Goal: Use online tool/utility: Utilize a website feature to perform a specific function

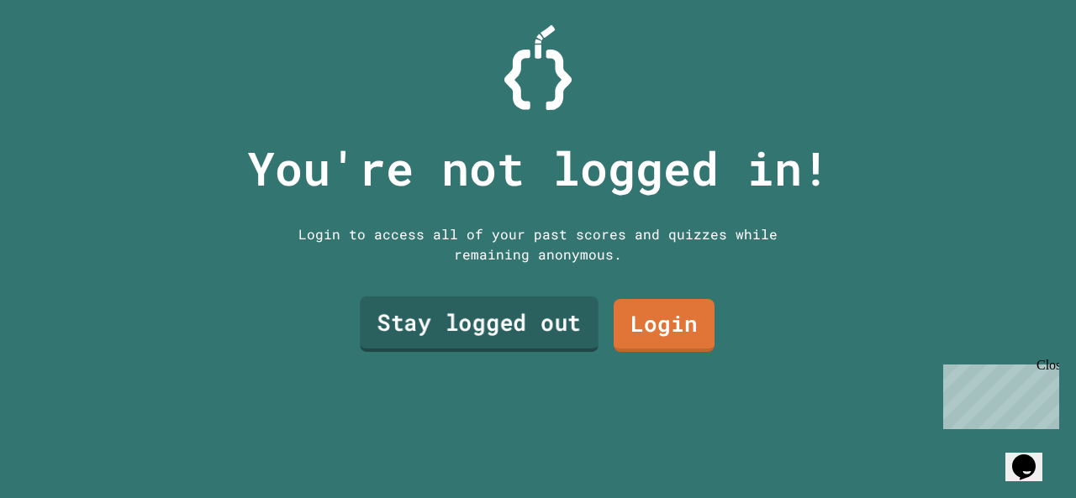
click at [462, 328] on link "Stay logged out" at bounding box center [479, 324] width 239 height 55
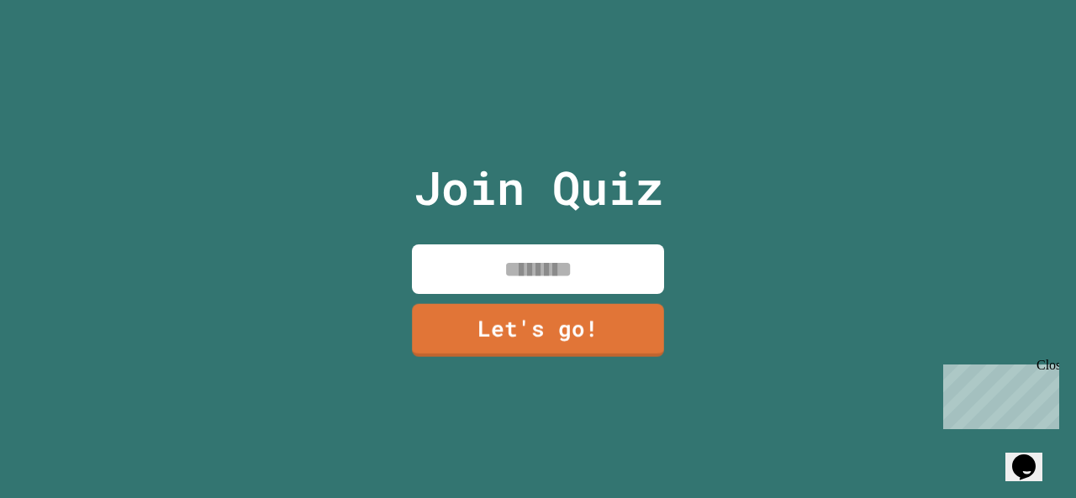
click at [513, 273] on input at bounding box center [538, 270] width 252 height 50
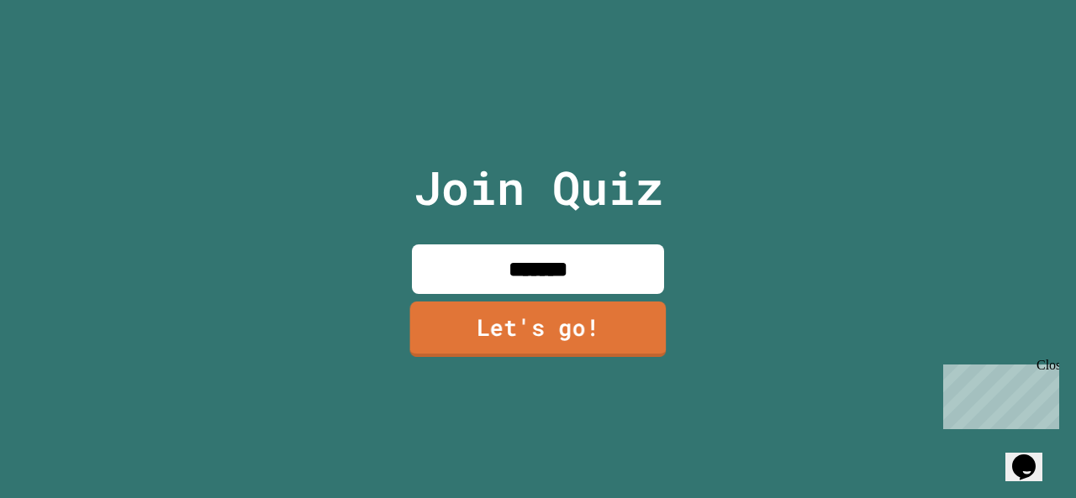
type input "*******"
click at [522, 335] on link "Let's go!" at bounding box center [538, 329] width 256 height 55
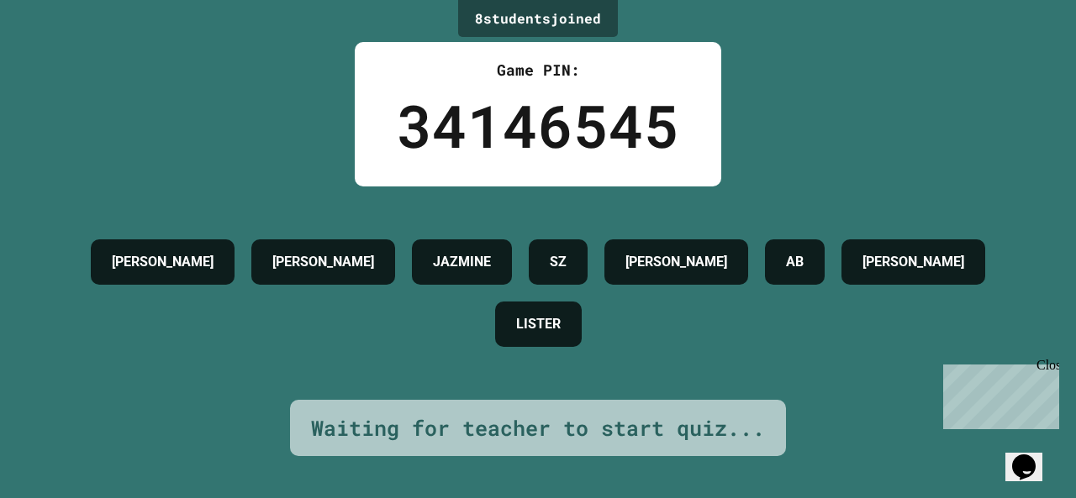
click at [1046, 368] on div "Close" at bounding box center [1046, 368] width 21 height 21
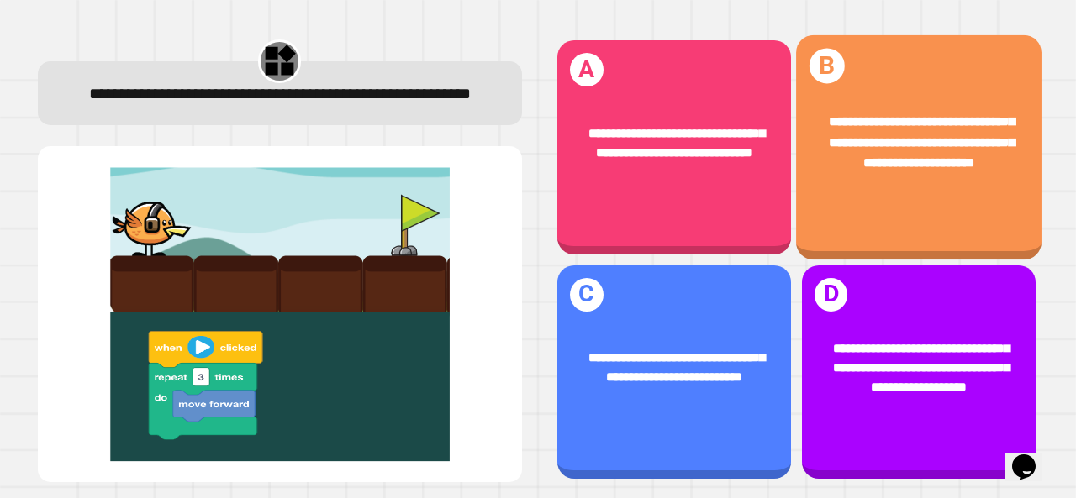
click at [909, 167] on div "**********" at bounding box center [919, 143] width 192 height 61
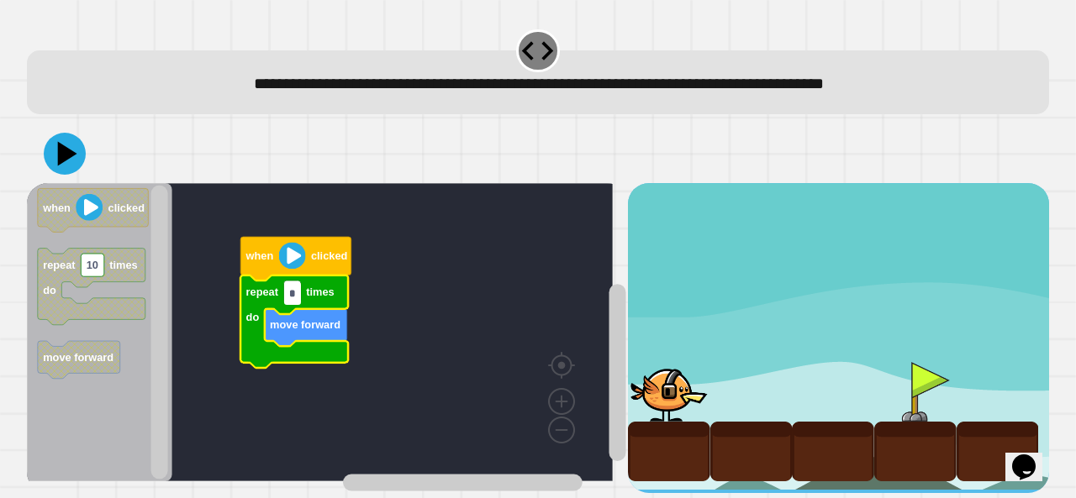
type input "*"
click at [66, 161] on icon at bounding box center [65, 154] width 42 height 42
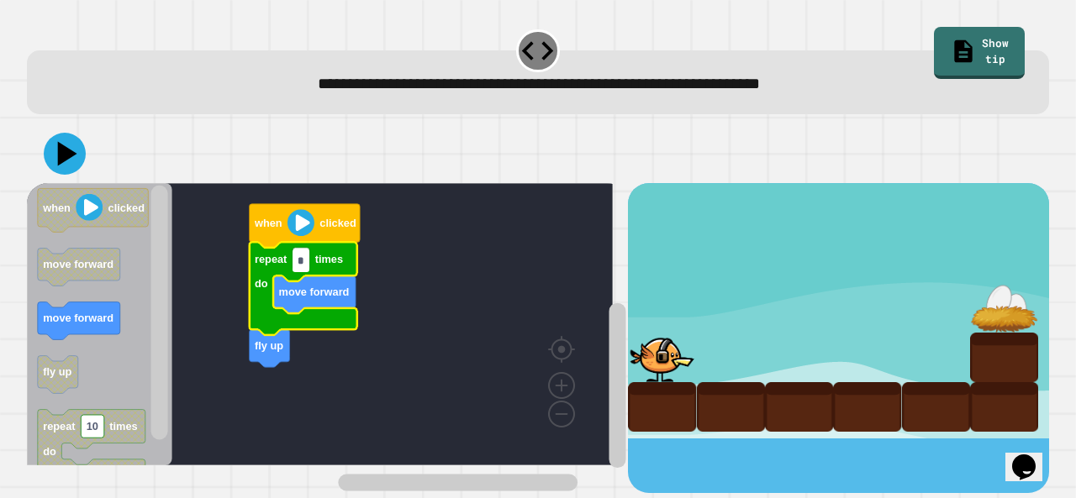
type input "*"
click at [63, 160] on icon at bounding box center [67, 154] width 19 height 24
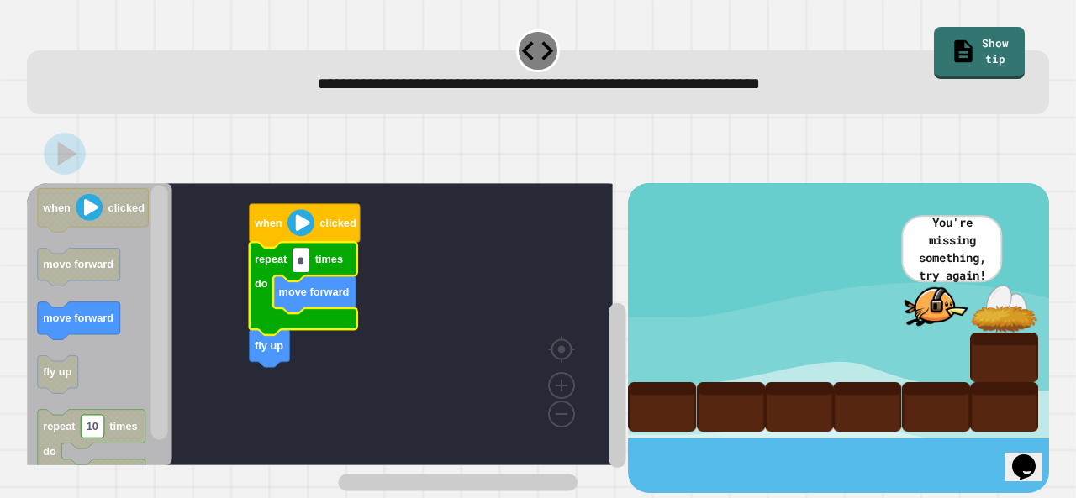
click at [301, 266] on input "*" at bounding box center [301, 261] width 17 height 23
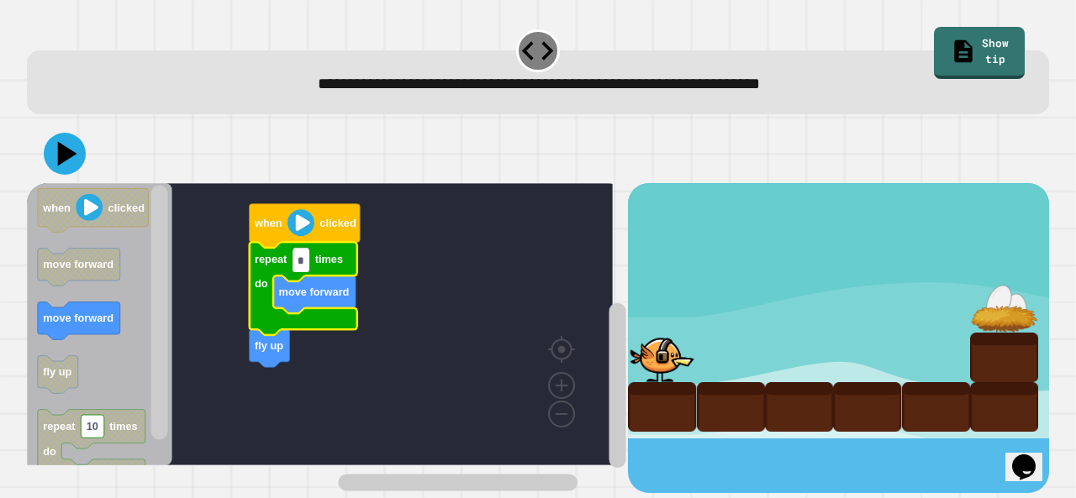
click at [302, 256] on input "*" at bounding box center [301, 261] width 17 height 23
click at [96, 363] on icon "Blockly Workspace" at bounding box center [99, 324] width 145 height 282
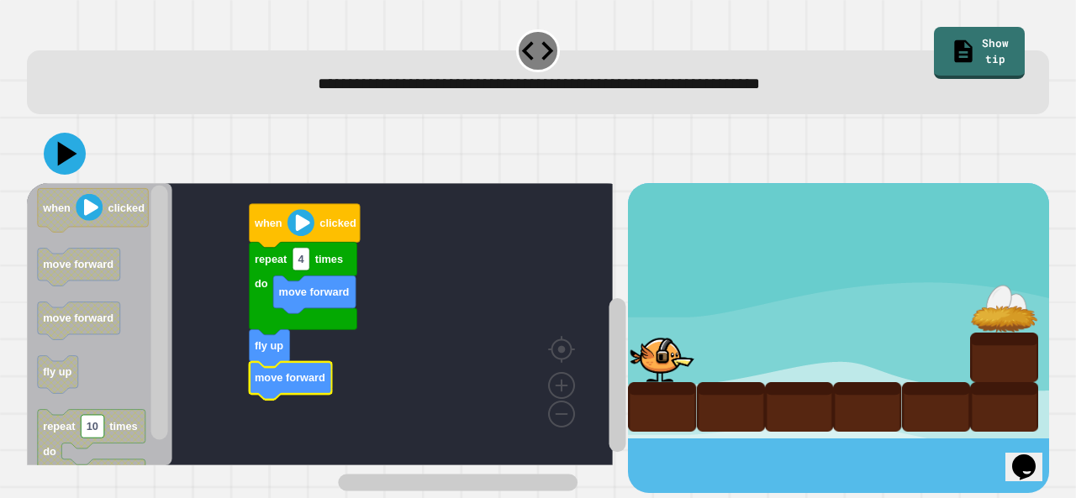
click at [57, 155] on icon at bounding box center [65, 154] width 42 height 42
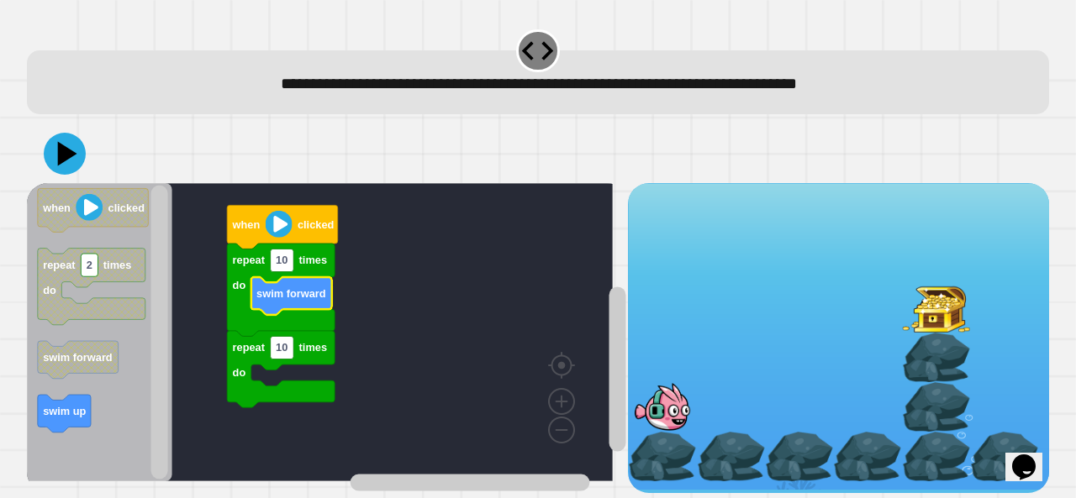
click at [283, 272] on rect "Blockly Workspace" at bounding box center [283, 261] width 24 height 23
type input "*"
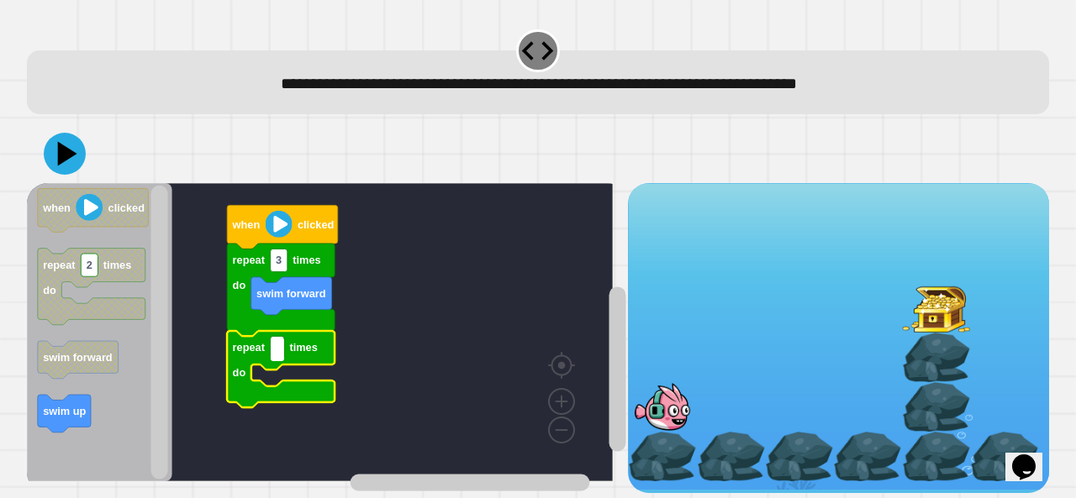
type input "*"
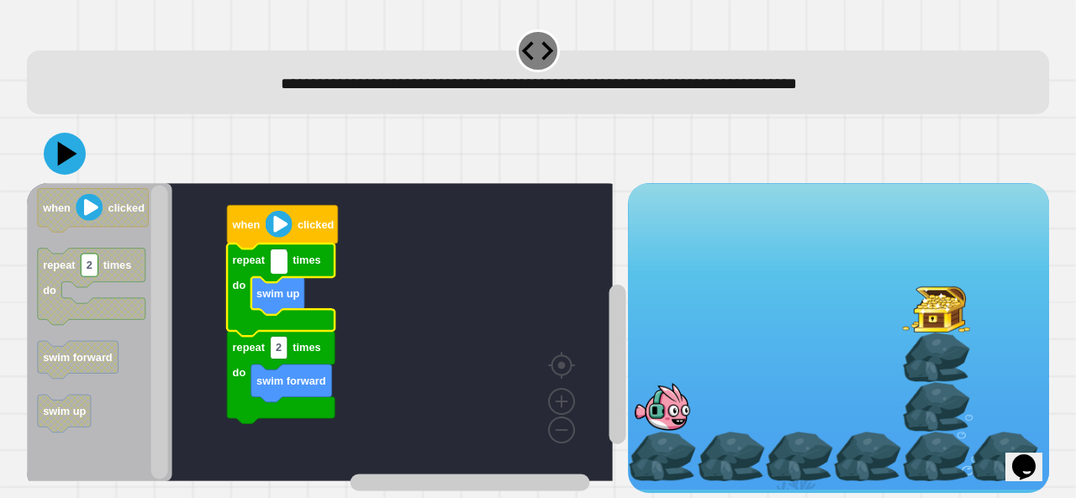
type input "*"
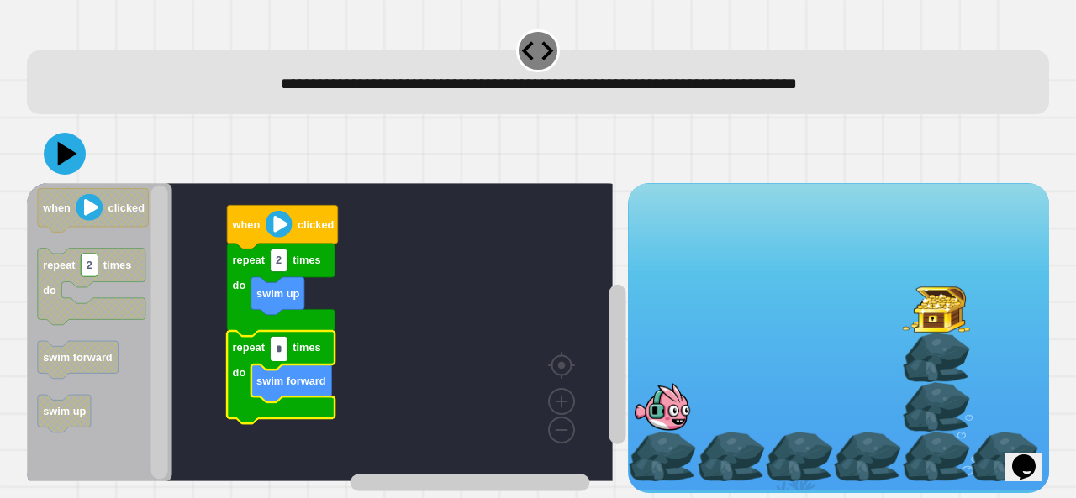
type input "*"
click at [58, 145] on icon at bounding box center [65, 154] width 42 height 42
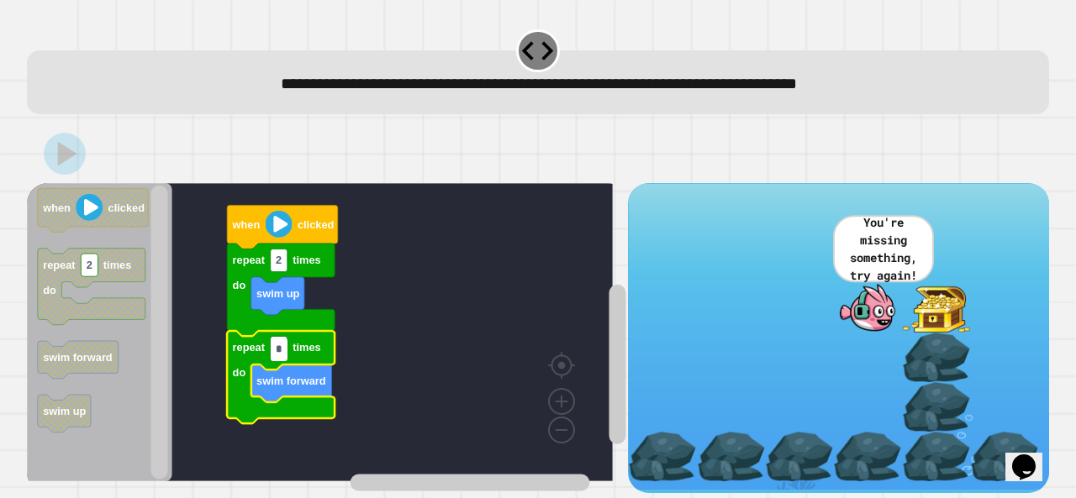
click at [276, 349] on input "*" at bounding box center [279, 350] width 17 height 23
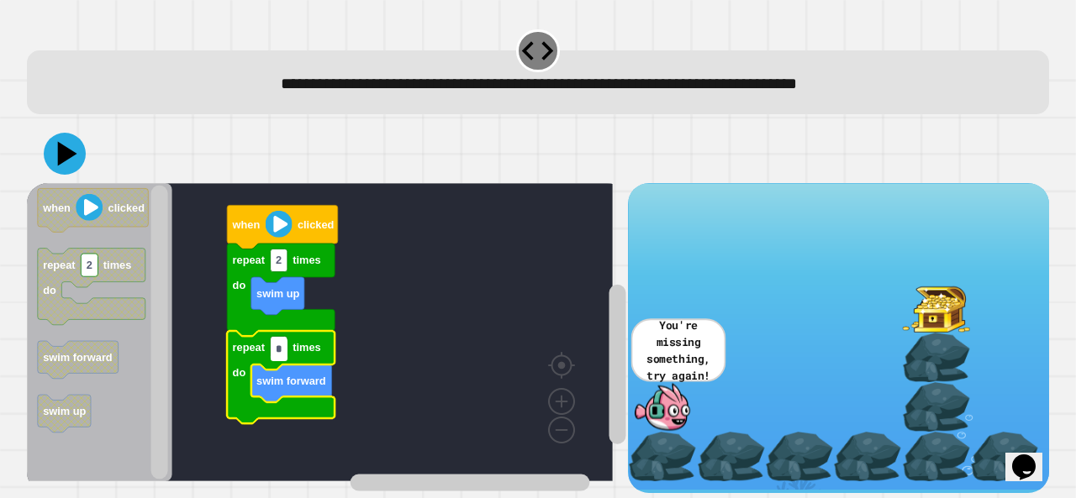
click at [282, 348] on input "*" at bounding box center [279, 350] width 17 height 23
type input "*"
click at [58, 155] on icon at bounding box center [65, 154] width 42 height 42
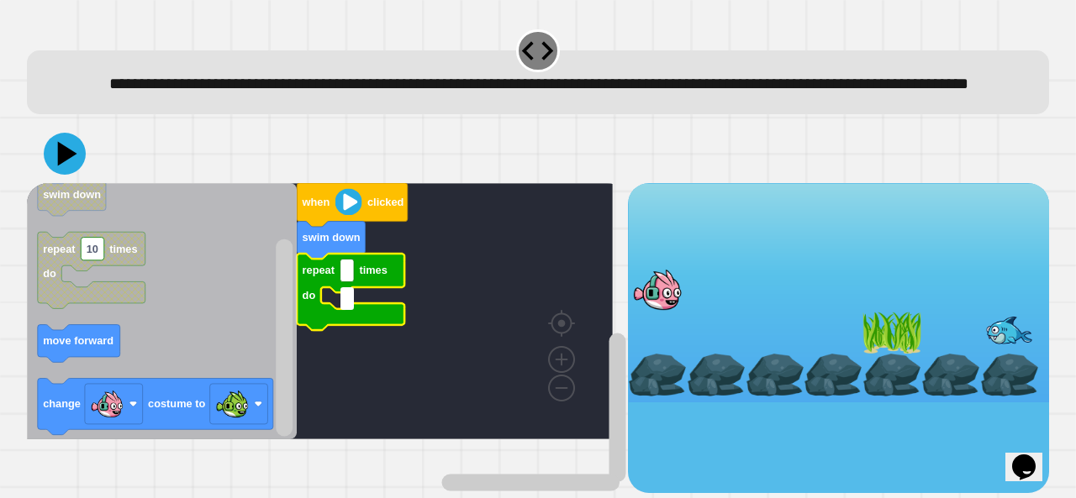
type input "*"
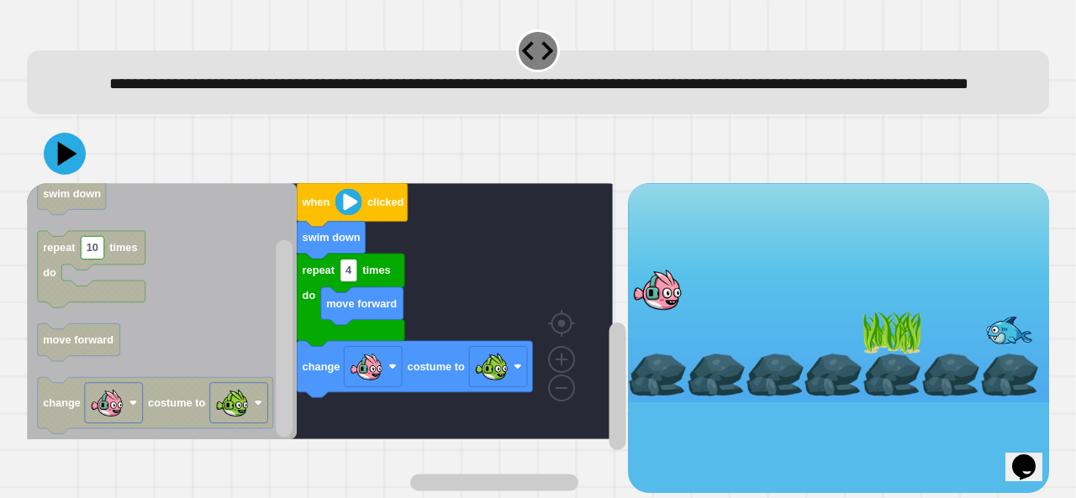
click at [61, 166] on icon at bounding box center [67, 154] width 19 height 24
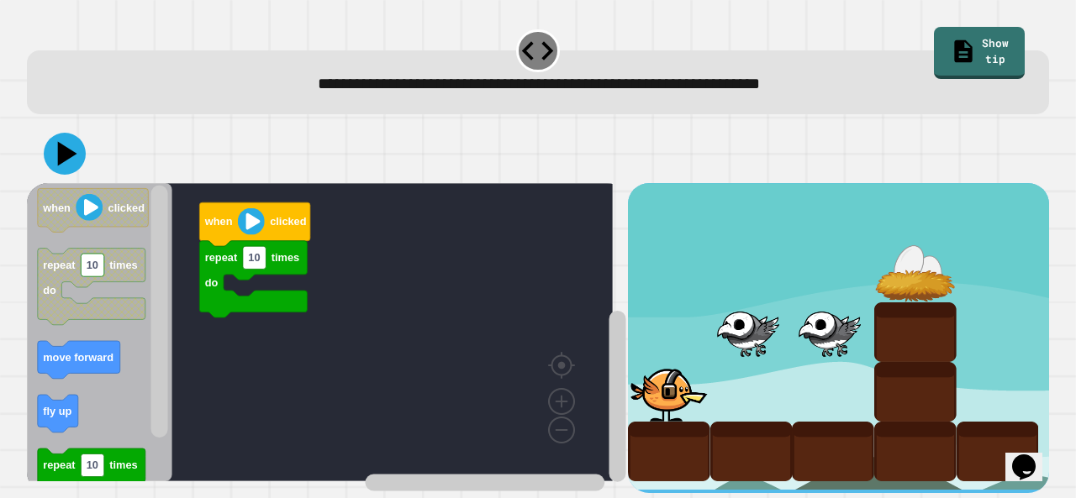
scroll to position [15, 0]
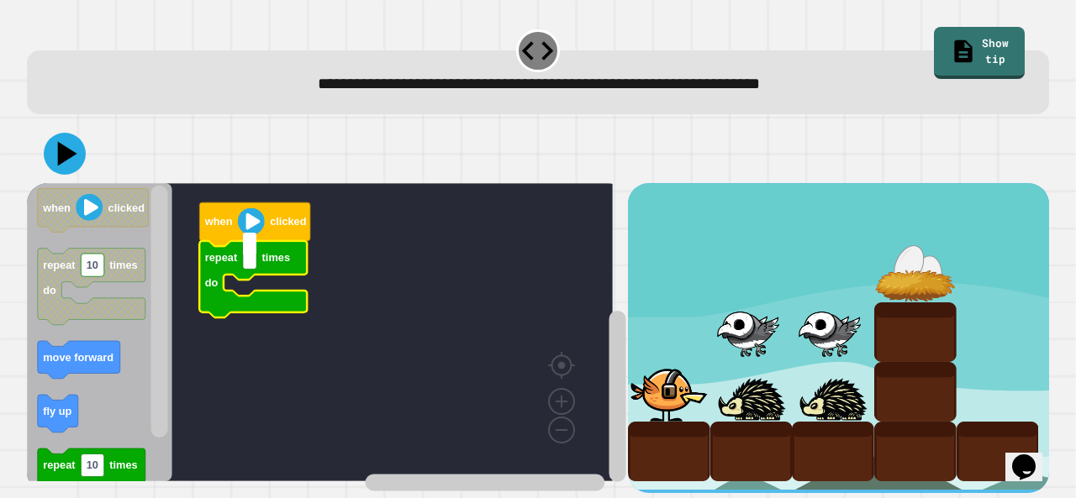
type input "*"
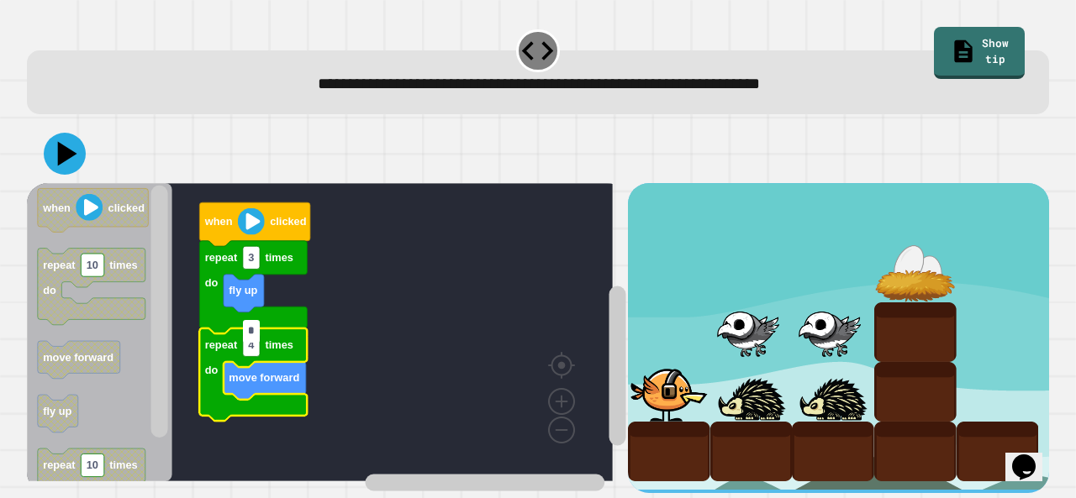
type input "*"
click at [71, 133] on icon at bounding box center [65, 154] width 42 height 42
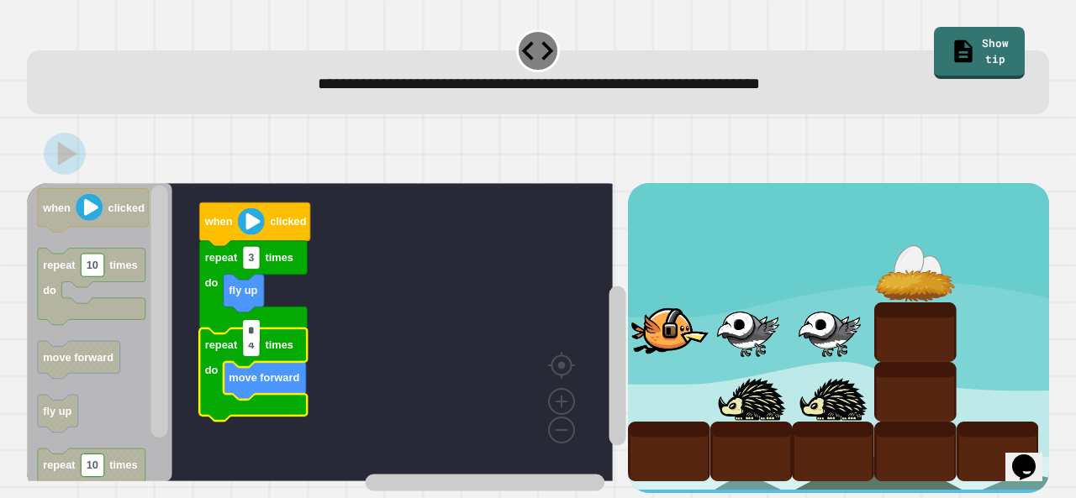
click at [247, 339] on input "*" at bounding box center [251, 331] width 17 height 23
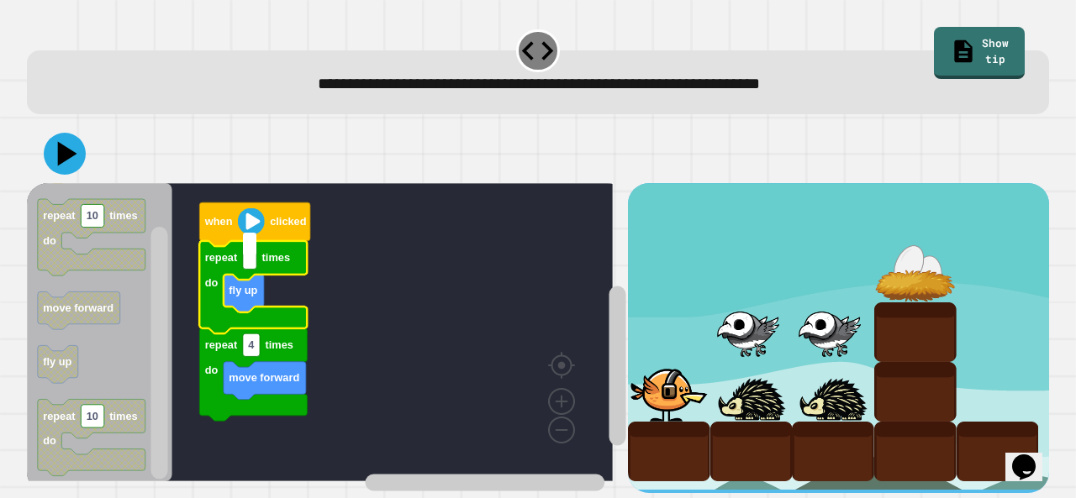
type input "*"
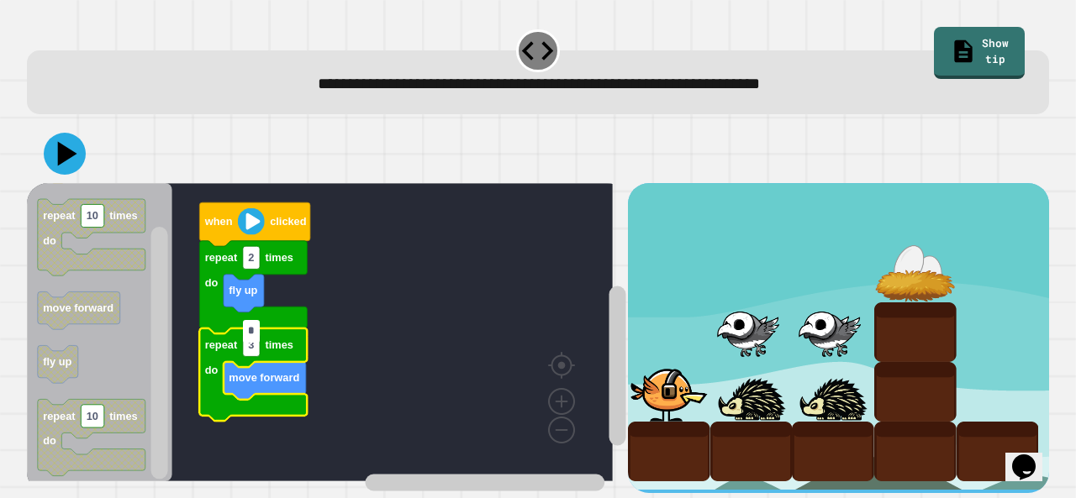
type input "*"
click at [72, 148] on icon at bounding box center [65, 154] width 42 height 42
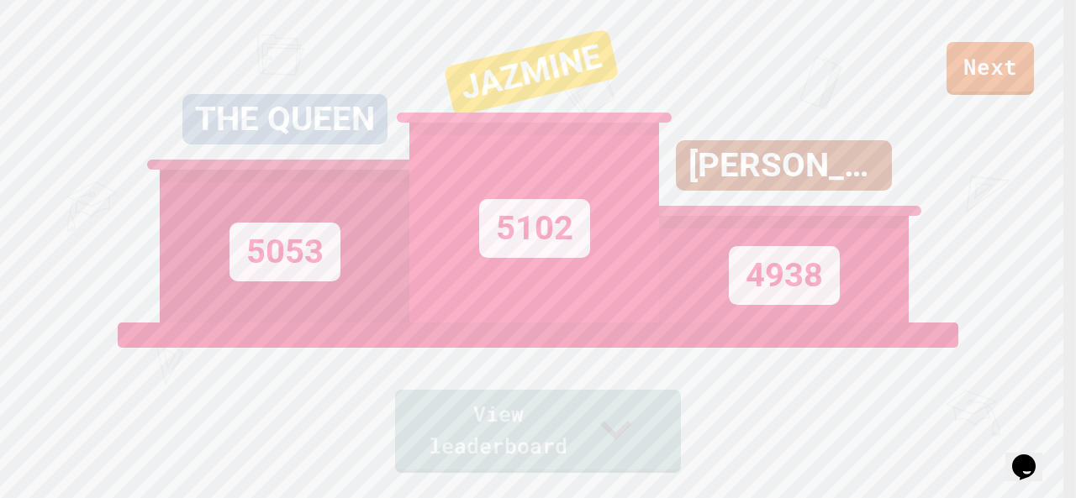
click at [500, 61] on div "JAZMINE" at bounding box center [531, 73] width 176 height 88
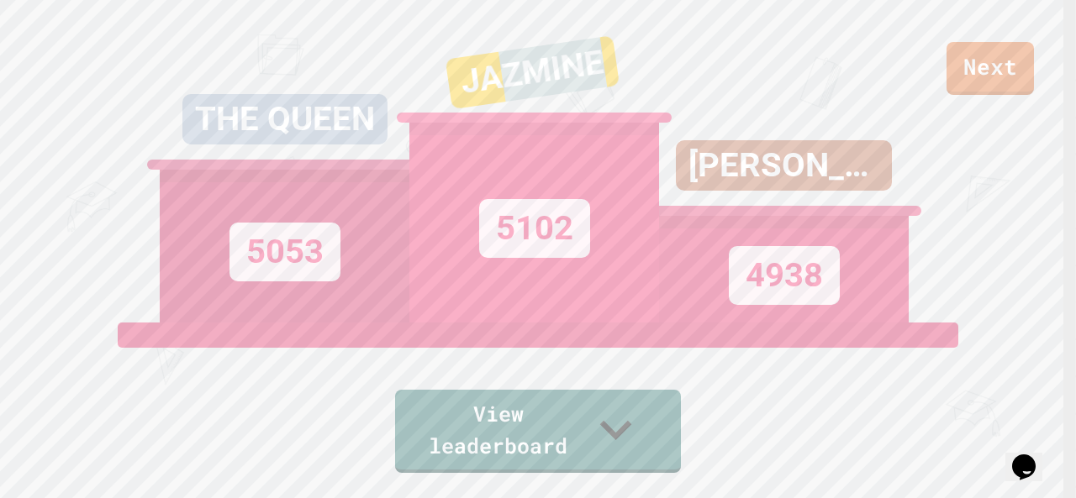
drag, startPoint x: 500, startPoint y: 61, endPoint x: 478, endPoint y: 166, distance: 106.5
click at [478, 166] on div "JAZMINE 5102" at bounding box center [534, 161] width 250 height 323
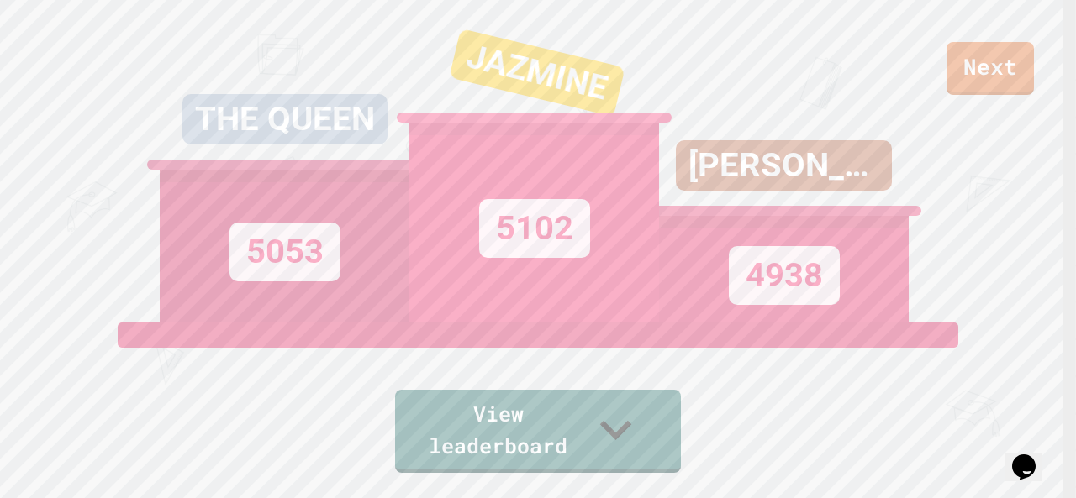
click at [305, 32] on div "THE QUEEN 5053" at bounding box center [285, 161] width 250 height 323
